Goal: Check status: Check status

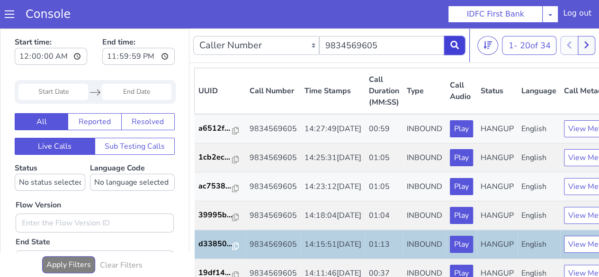
click at [451, 43] on icon at bounding box center [454, 45] width 9 height 9
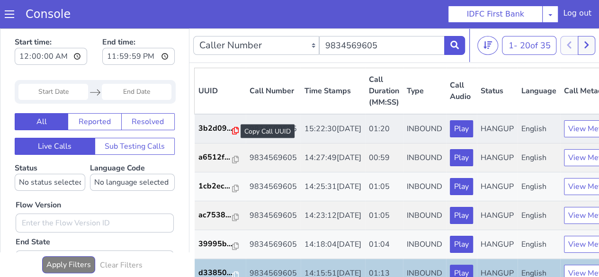
click at [232, 132] on icon at bounding box center [235, 131] width 7 height 8
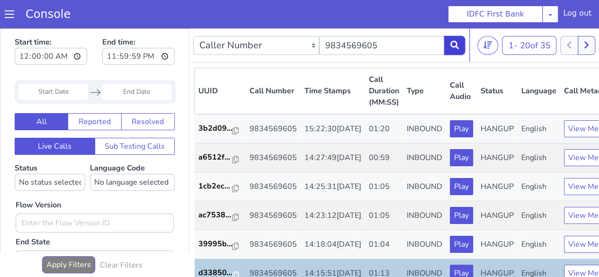
click at [452, 45] on icon at bounding box center [454, 45] width 9 height 9
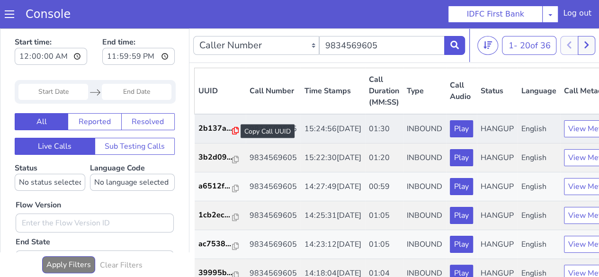
click at [234, 130] on icon at bounding box center [235, 131] width 7 height 8
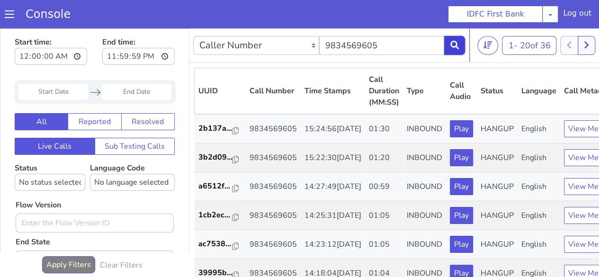
click at [451, 44] on icon at bounding box center [454, 45] width 9 height 9
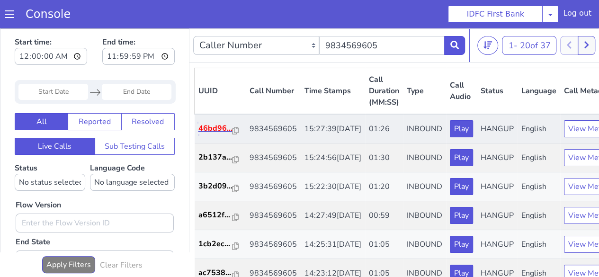
click at [228, 133] on p "46bd96..." at bounding box center [215, 128] width 34 height 11
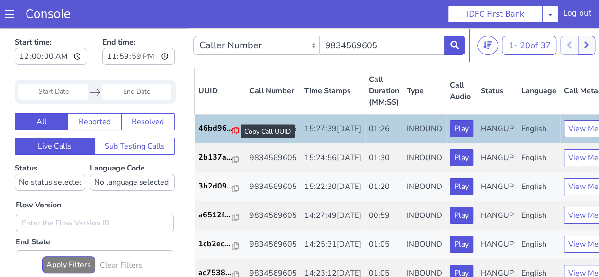
click at [234, 131] on icon at bounding box center [235, 131] width 7 height 8
click at [459, 45] on button at bounding box center [454, 45] width 21 height 19
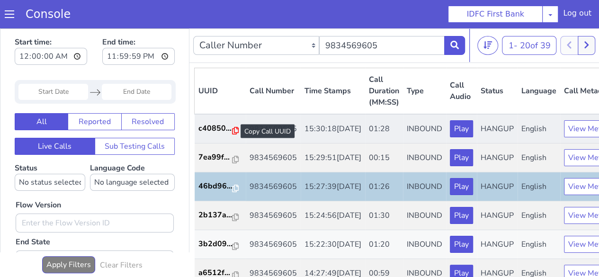
click at [236, 129] on icon at bounding box center [235, 131] width 7 height 8
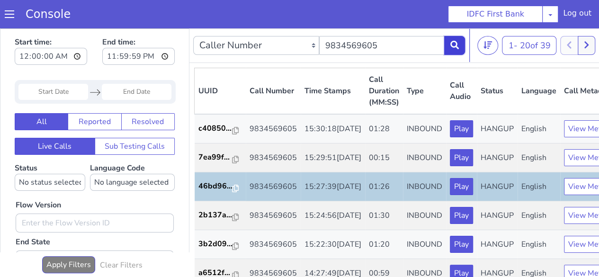
click at [458, 47] on icon at bounding box center [454, 45] width 9 height 9
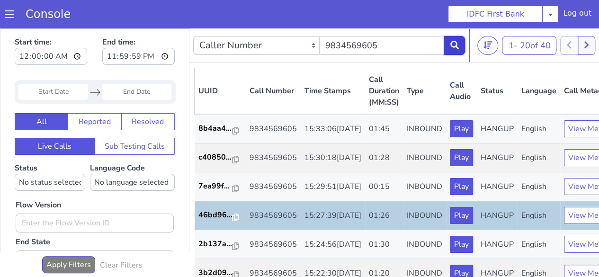
click at [456, 41] on icon at bounding box center [454, 45] width 9 height 9
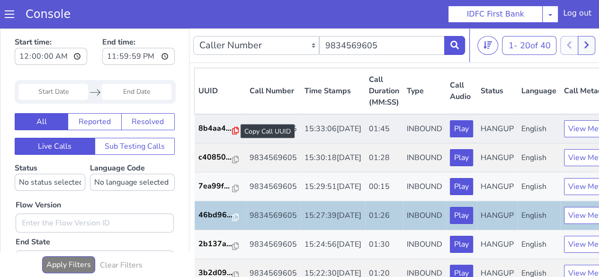
click at [232, 130] on icon at bounding box center [235, 131] width 7 height 8
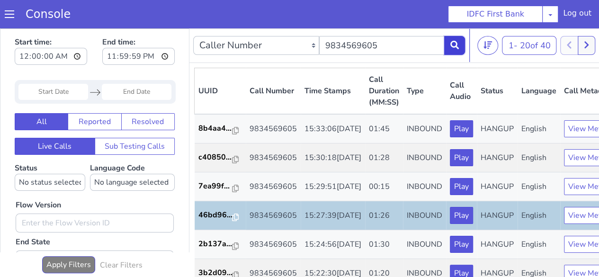
click at [455, 46] on icon at bounding box center [454, 45] width 9 height 9
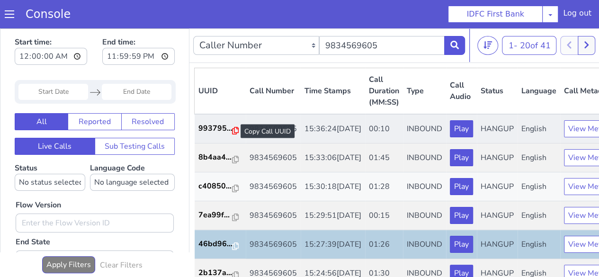
click at [232, 133] on icon at bounding box center [235, 131] width 7 height 8
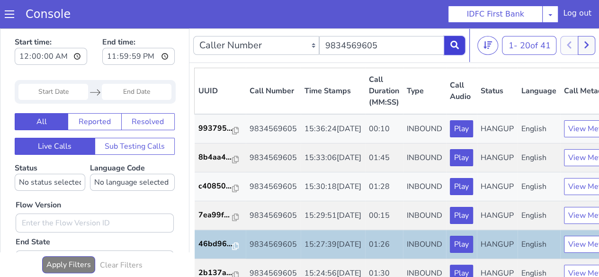
click at [451, 47] on icon at bounding box center [454, 45] width 9 height 9
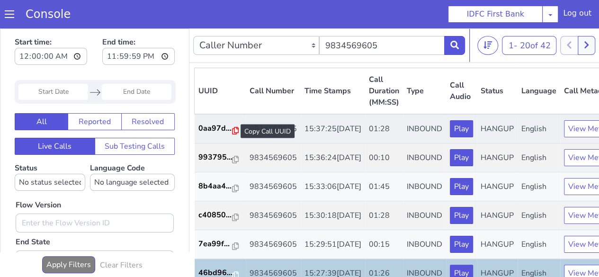
click at [235, 130] on icon at bounding box center [235, 131] width 7 height 8
